Goal: Task Accomplishment & Management: Complete application form

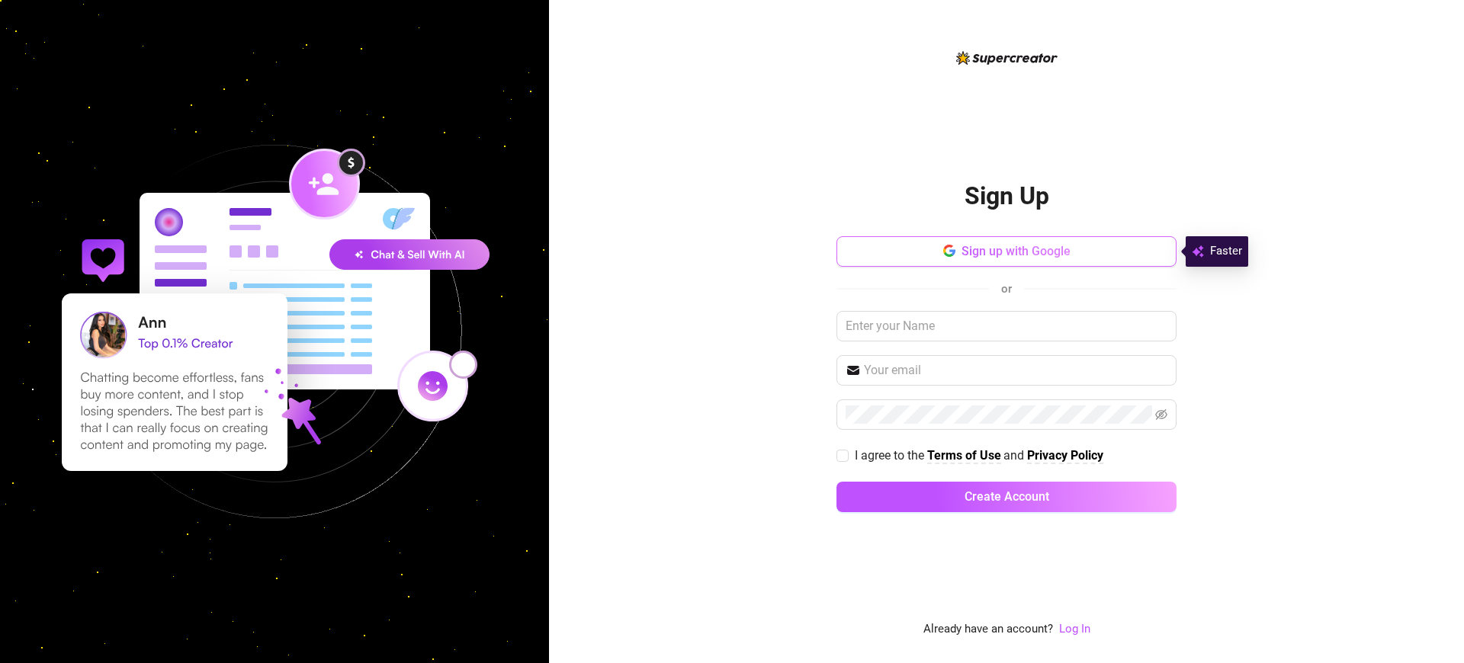
click at [1016, 251] on span "Sign up with Google" at bounding box center [1015, 251] width 109 height 14
click at [890, 455] on span "I agree to the" at bounding box center [891, 455] width 72 height 14
click at [847, 455] on input "I agree to the Terms of Use and Privacy Policy" at bounding box center [841, 455] width 11 height 11
click at [890, 455] on span "I agree to the" at bounding box center [891, 455] width 72 height 14
click at [847, 455] on input "I agree to the Terms of Use and Privacy Policy" at bounding box center [841, 455] width 11 height 11
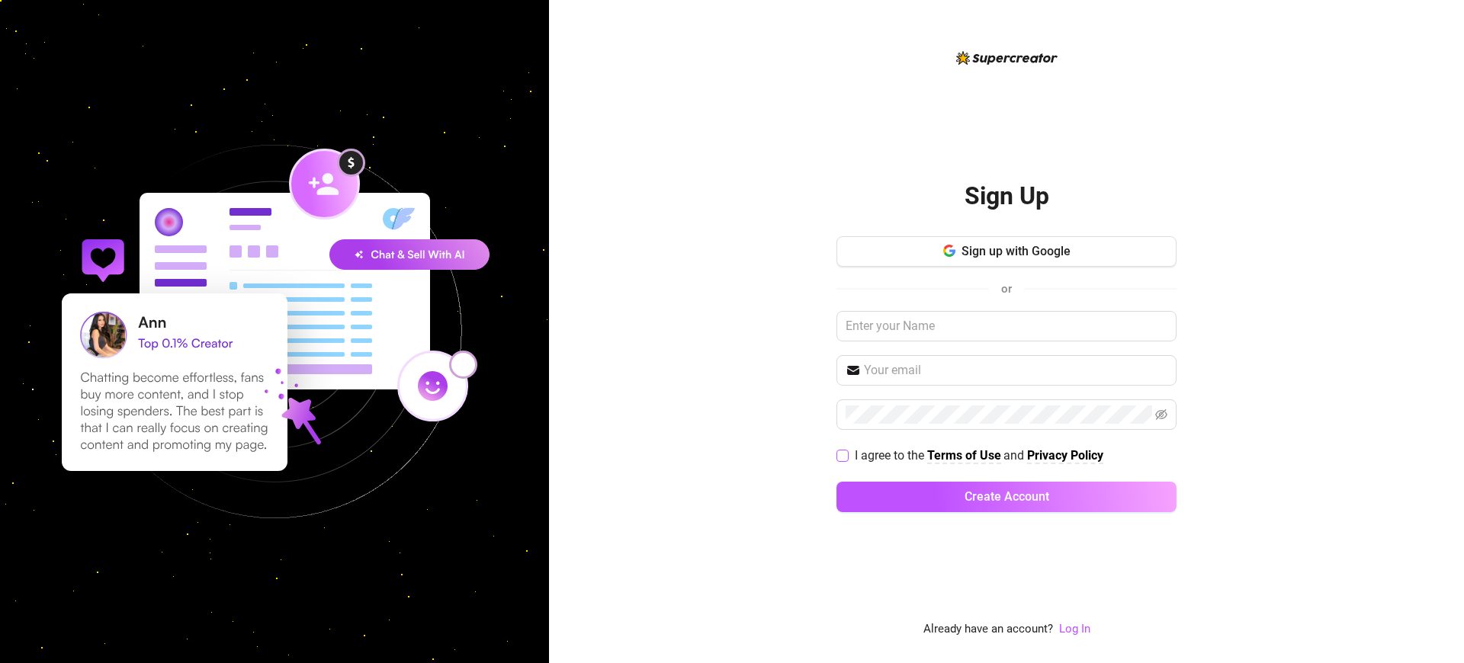
click at [890, 455] on span "I agree to the" at bounding box center [891, 455] width 72 height 14
click at [847, 455] on input "I agree to the Terms of Use and Privacy Policy" at bounding box center [841, 455] width 11 height 11
checkbox input "true"
click at [890, 455] on span "I agree to the" at bounding box center [891, 455] width 72 height 14
click at [847, 455] on input "I agree to the Terms of Use and Privacy Policy" at bounding box center [841, 455] width 11 height 11
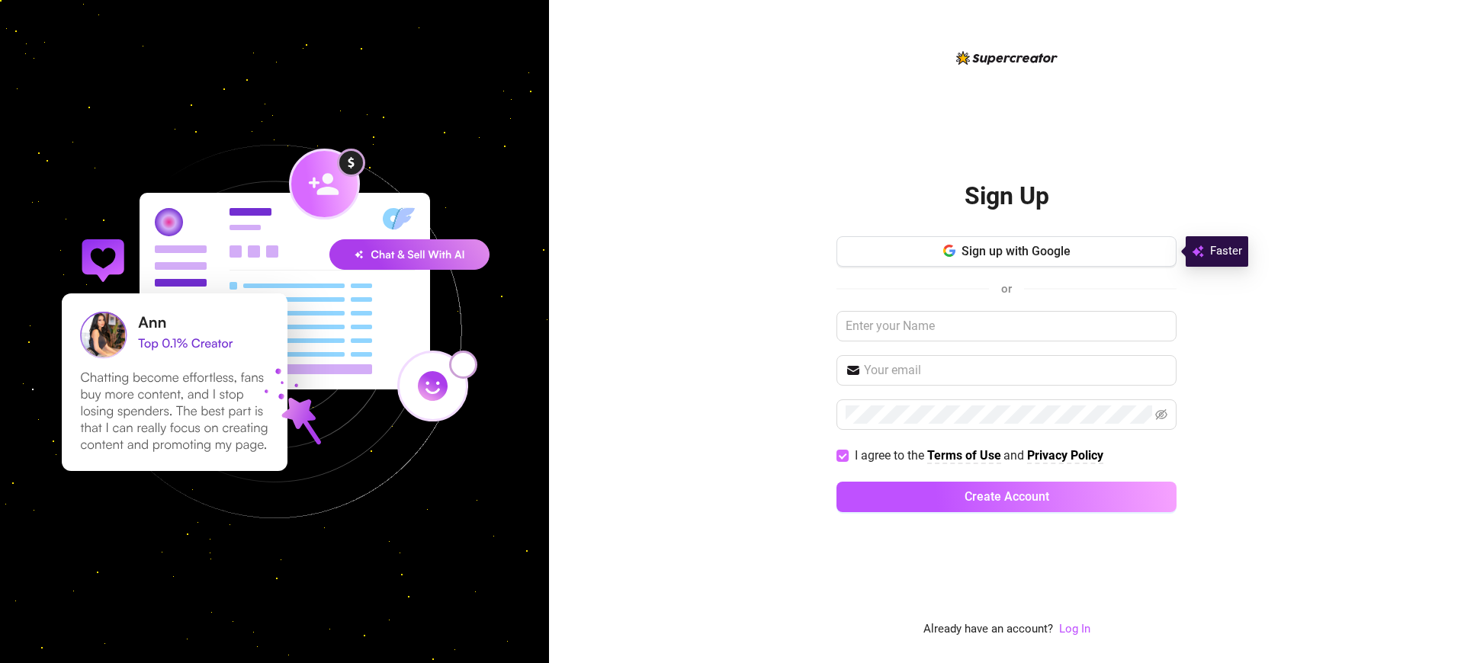
click at [890, 455] on span "I agree to the" at bounding box center [891, 455] width 72 height 14
click at [847, 455] on input "I agree to the Terms of Use and Privacy Policy" at bounding box center [841, 455] width 11 height 11
click at [890, 455] on span "I agree to the" at bounding box center [891, 455] width 72 height 14
click at [847, 455] on input "I agree to the Terms of Use and Privacy Policy" at bounding box center [841, 455] width 11 height 11
click at [890, 455] on span "I agree to the" at bounding box center [891, 455] width 72 height 14
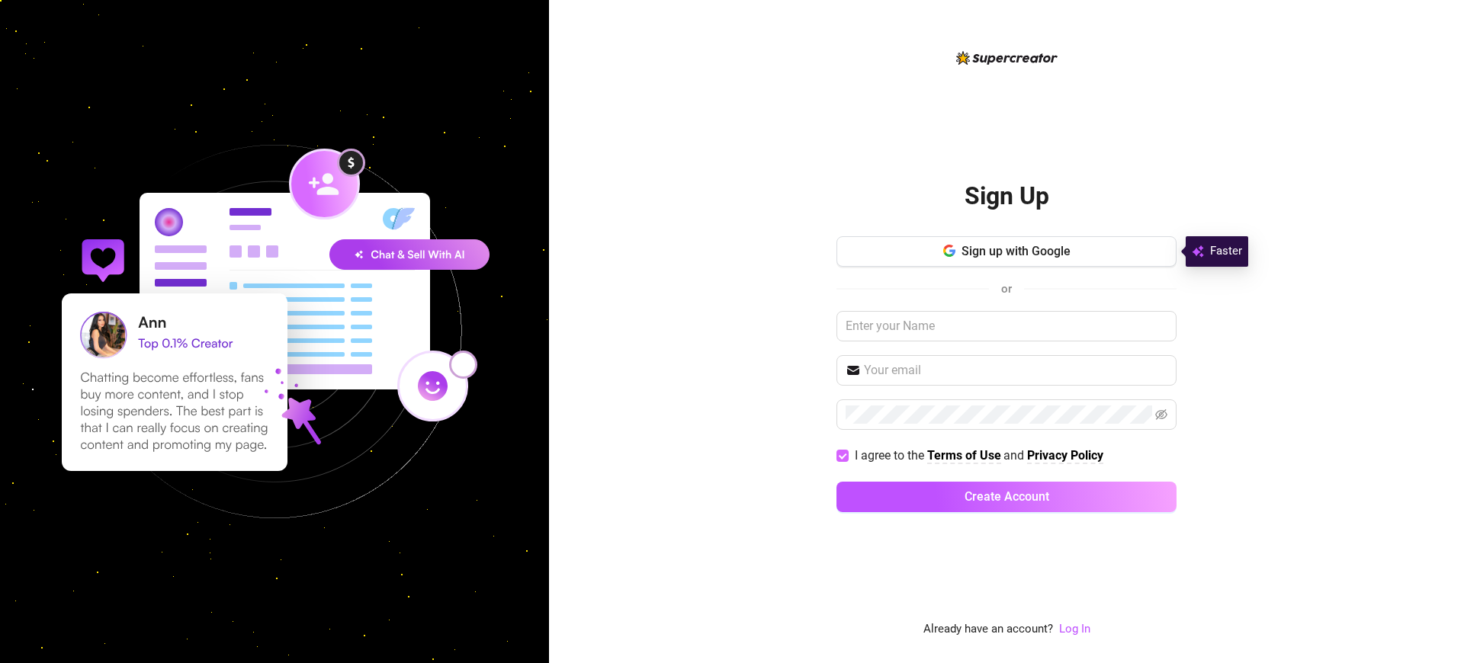
click at [847, 455] on input "I agree to the Terms of Use and Privacy Policy" at bounding box center [841, 455] width 11 height 11
checkbox input "false"
click at [1006, 196] on h2 "Sign Up" at bounding box center [1007, 196] width 85 height 31
click at [890, 455] on span "I agree to the" at bounding box center [891, 455] width 72 height 14
click at [847, 455] on input "I agree to the Terms of Use and Privacy Policy" at bounding box center [841, 455] width 11 height 11
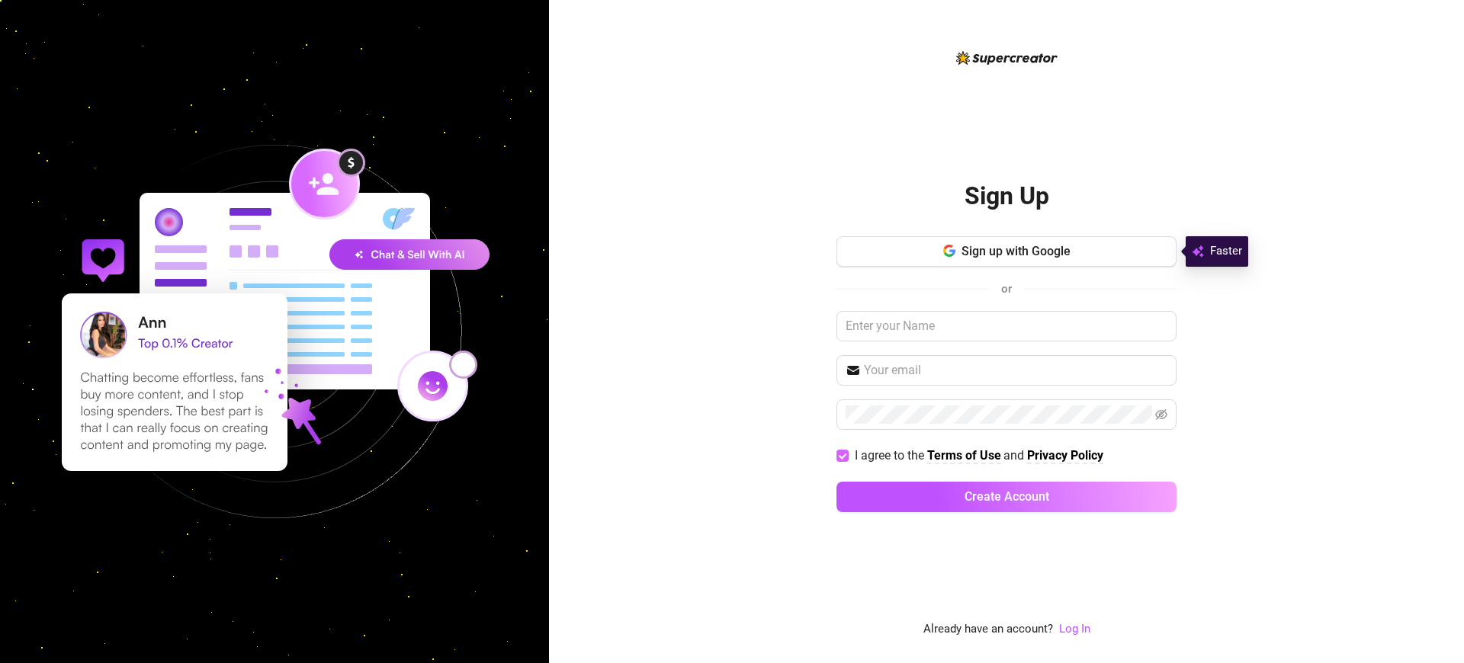
click at [890, 455] on span "I agree to the" at bounding box center [891, 455] width 72 height 14
click at [847, 455] on input "I agree to the Terms of Use and Privacy Policy" at bounding box center [841, 455] width 11 height 11
click at [890, 455] on span "I agree to the" at bounding box center [891, 455] width 72 height 14
click at [847, 455] on input "I agree to the Terms of Use and Privacy Policy" at bounding box center [841, 455] width 11 height 11
checkbox input "true"
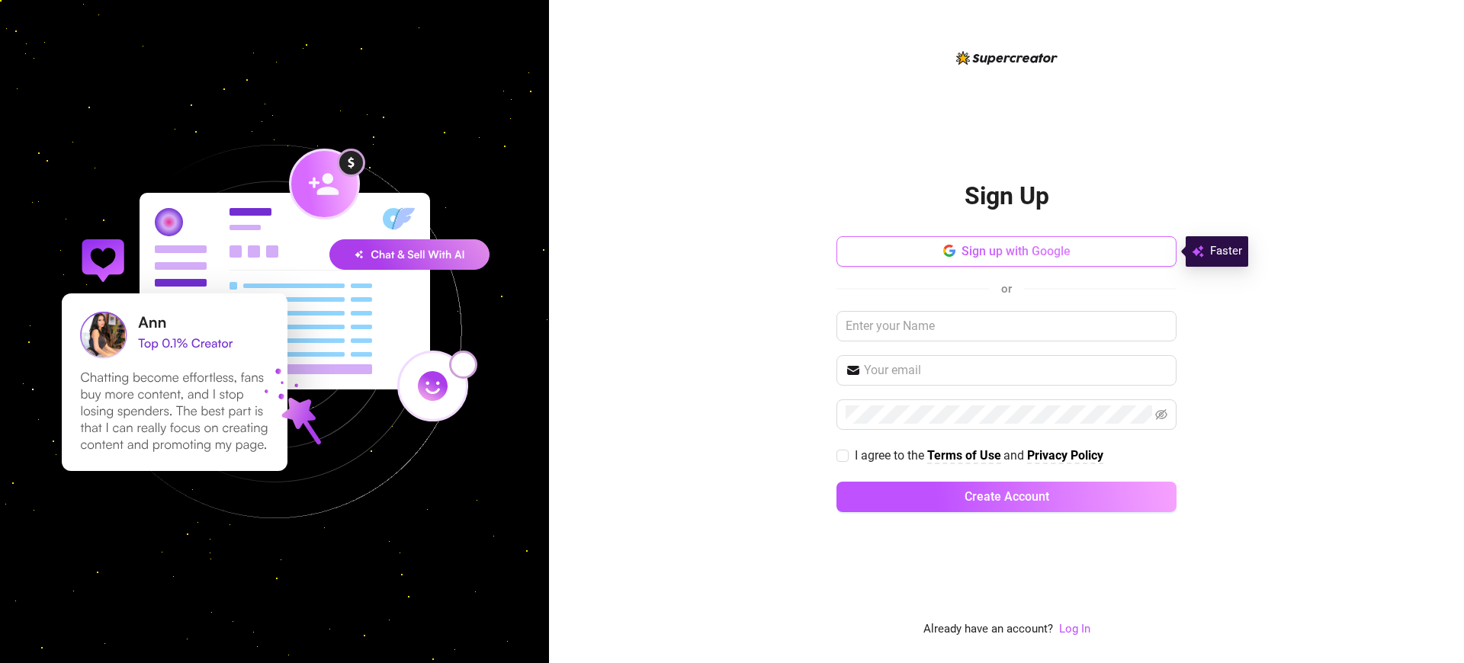
click at [1016, 251] on span "Sign up with Google" at bounding box center [1015, 251] width 109 height 14
click at [890, 455] on span "I agree to the" at bounding box center [891, 455] width 72 height 14
click at [847, 455] on input "I agree to the Terms of Use and Privacy Policy" at bounding box center [841, 455] width 11 height 11
click at [890, 455] on span "I agree to the" at bounding box center [891, 455] width 72 height 14
click at [847, 455] on input "I agree to the Terms of Use and Privacy Policy" at bounding box center [841, 455] width 11 height 11
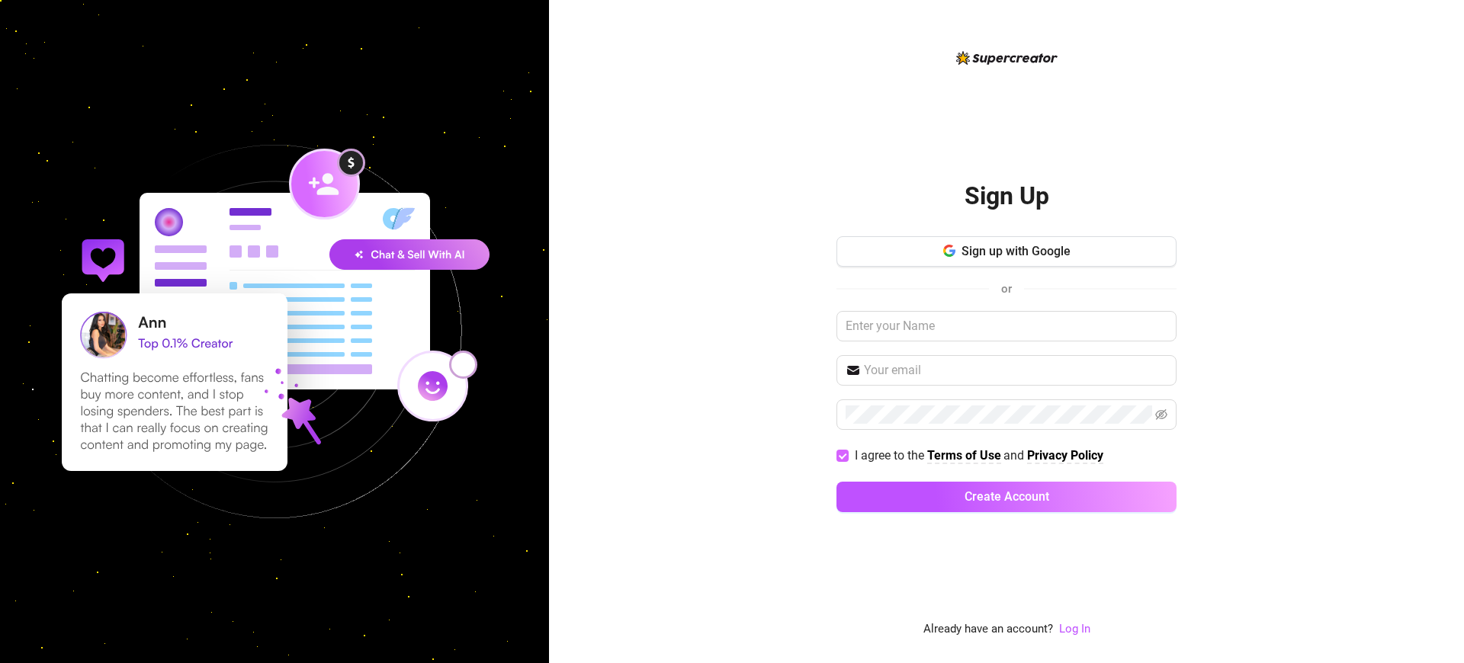
checkbox input "false"
click at [1006, 196] on h2 "Sign Up" at bounding box center [1007, 196] width 85 height 31
click at [890, 455] on span "I agree to the" at bounding box center [891, 455] width 72 height 14
click at [847, 455] on input "I agree to the Terms of Use and Privacy Policy" at bounding box center [841, 455] width 11 height 11
click at [890, 455] on span "I agree to the" at bounding box center [891, 455] width 72 height 14
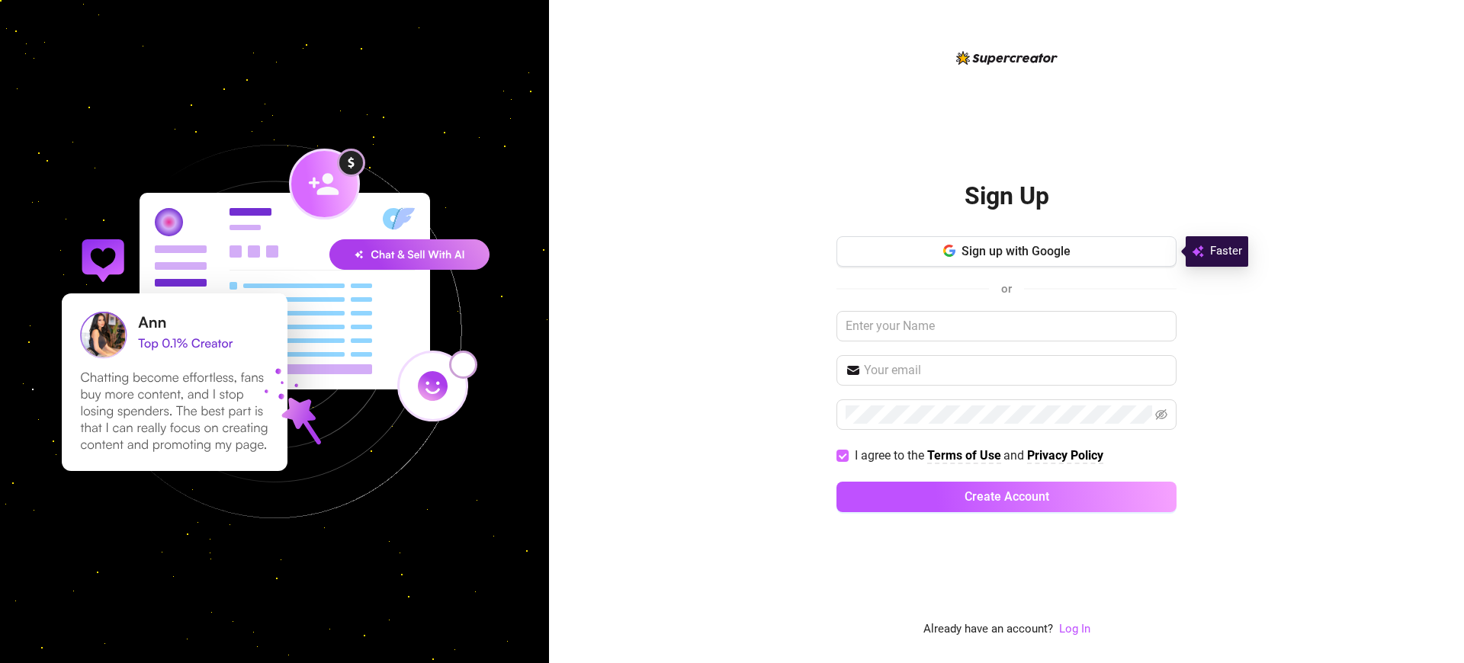
click at [847, 455] on input "I agree to the Terms of Use and Privacy Policy" at bounding box center [841, 455] width 11 height 11
click at [890, 455] on span "I agree to the" at bounding box center [891, 455] width 72 height 14
click at [847, 455] on input "I agree to the Terms of Use and Privacy Policy" at bounding box center [841, 455] width 11 height 11
checkbox input "true"
click at [1006, 196] on h2 "Sign Up" at bounding box center [1007, 196] width 85 height 31
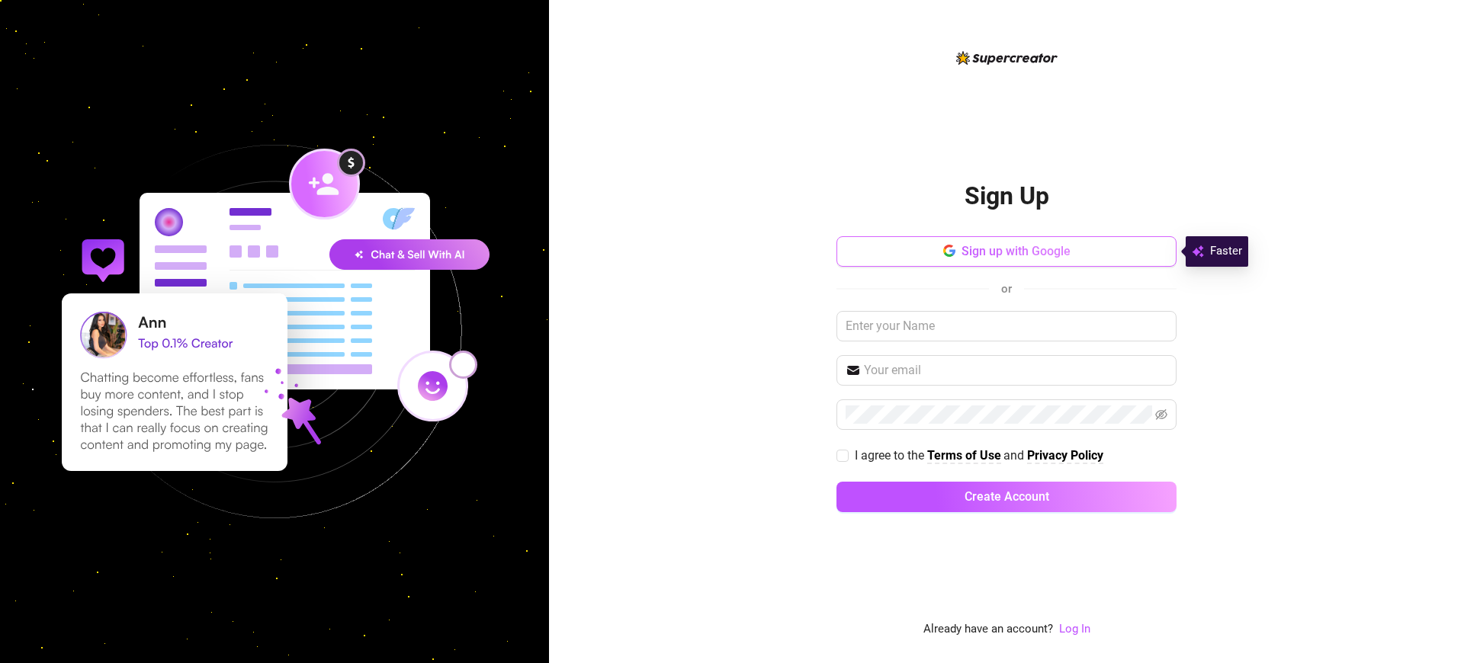
click at [1016, 251] on span "Sign up with Google" at bounding box center [1015, 251] width 109 height 14
click at [1006, 196] on h2 "Sign Up" at bounding box center [1007, 196] width 85 height 31
